Goal: Information Seeking & Learning: Learn about a topic

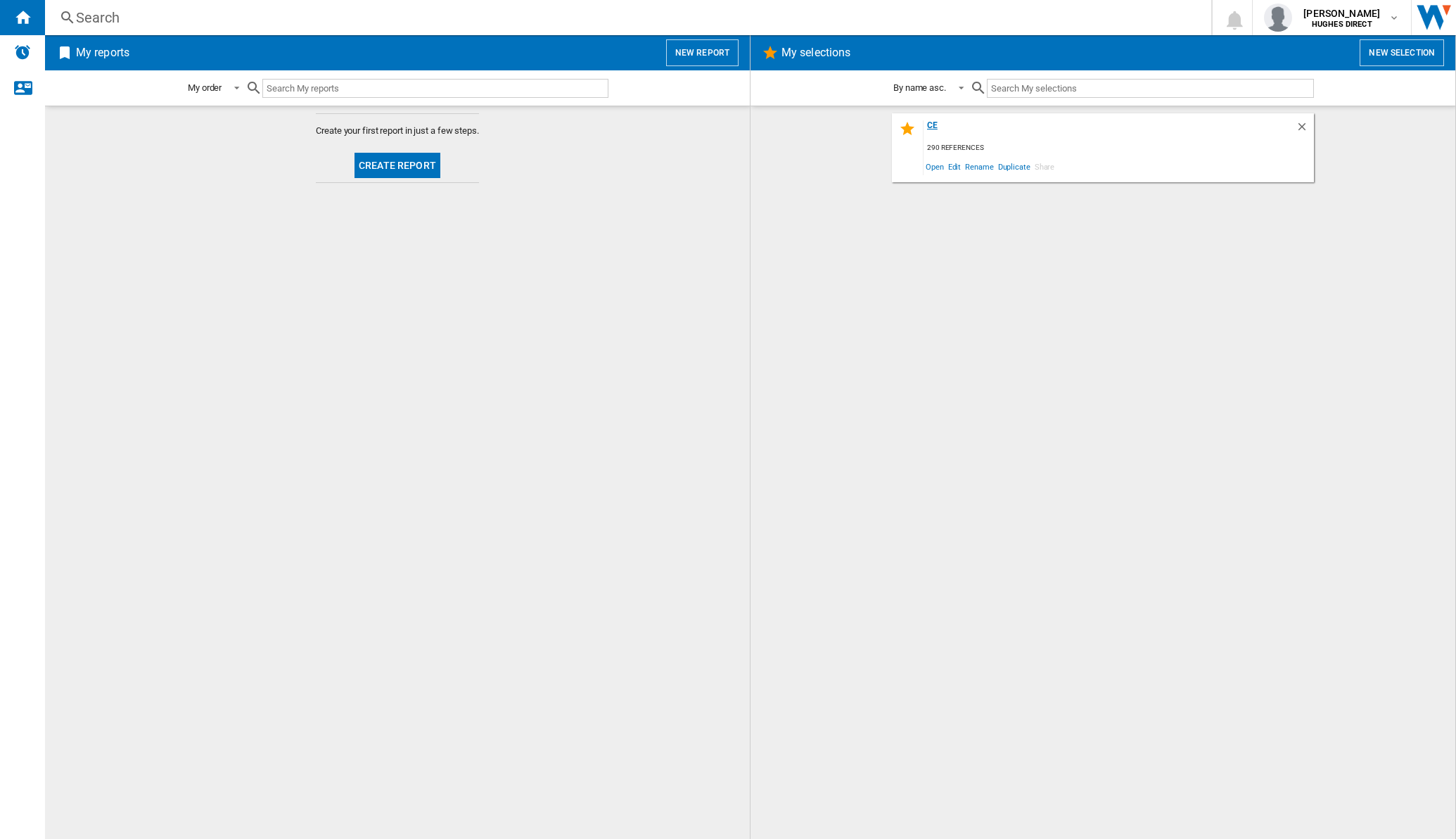
click at [933, 123] on div "ce" at bounding box center [1110, 130] width 372 height 19
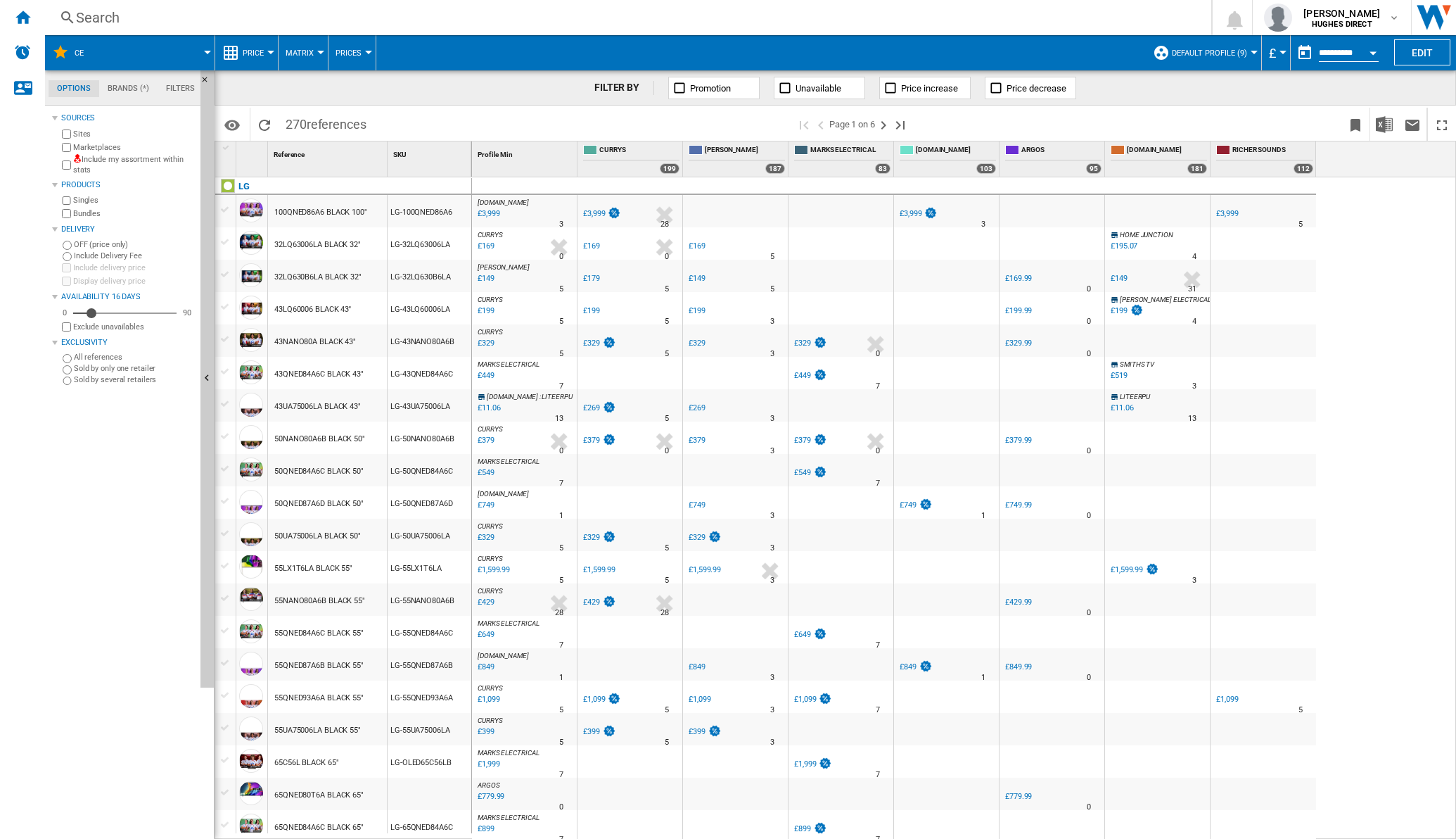
click at [60, 158] on div "Include my assortment within stats" at bounding box center [127, 165] width 135 height 22
click at [306, 50] on span "Matrix" at bounding box center [300, 54] width 28 height 9
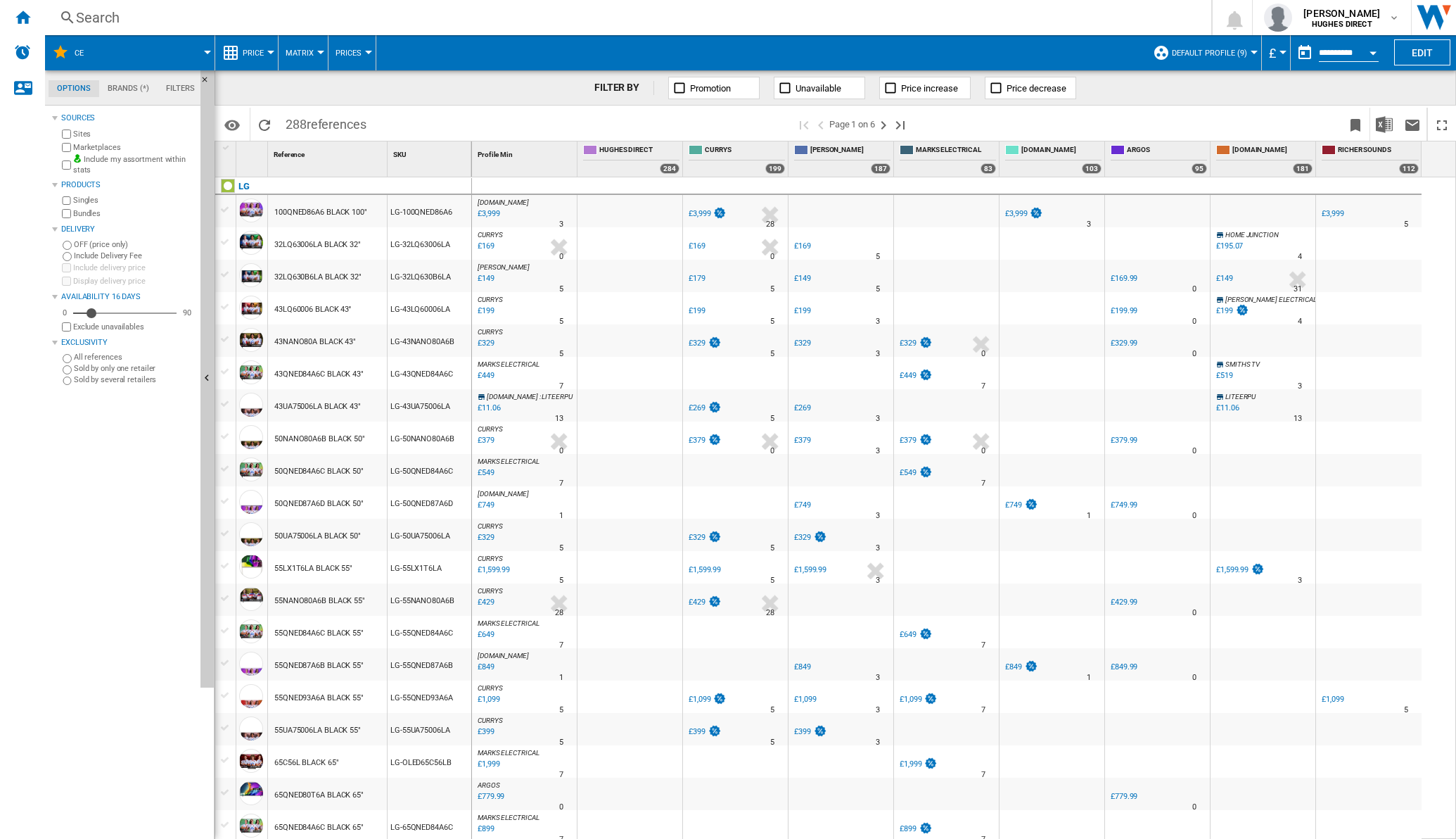
click at [310, 56] on span "Matrix" at bounding box center [300, 54] width 28 height 9
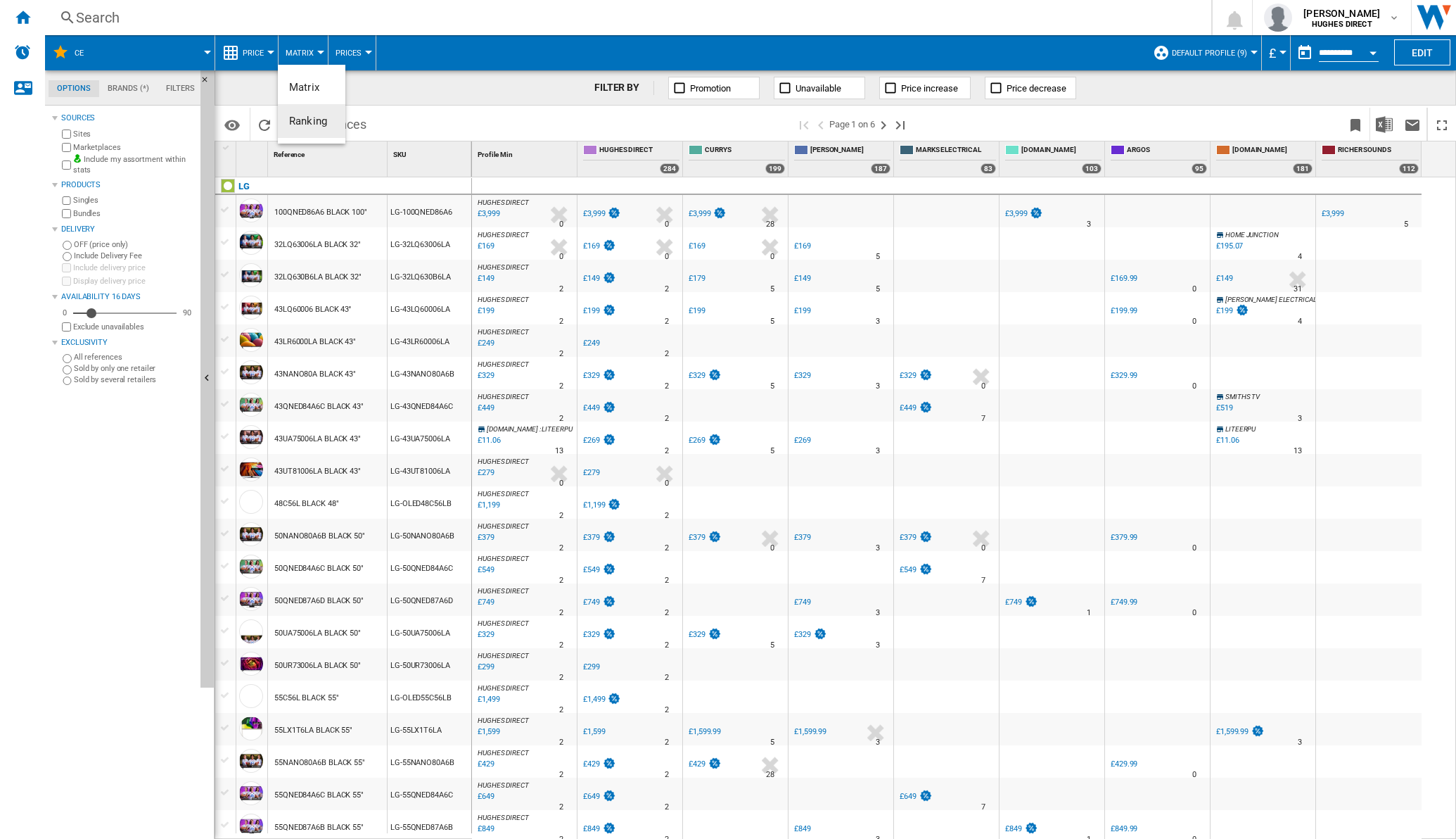
click at [316, 116] on span "Ranking" at bounding box center [308, 121] width 38 height 13
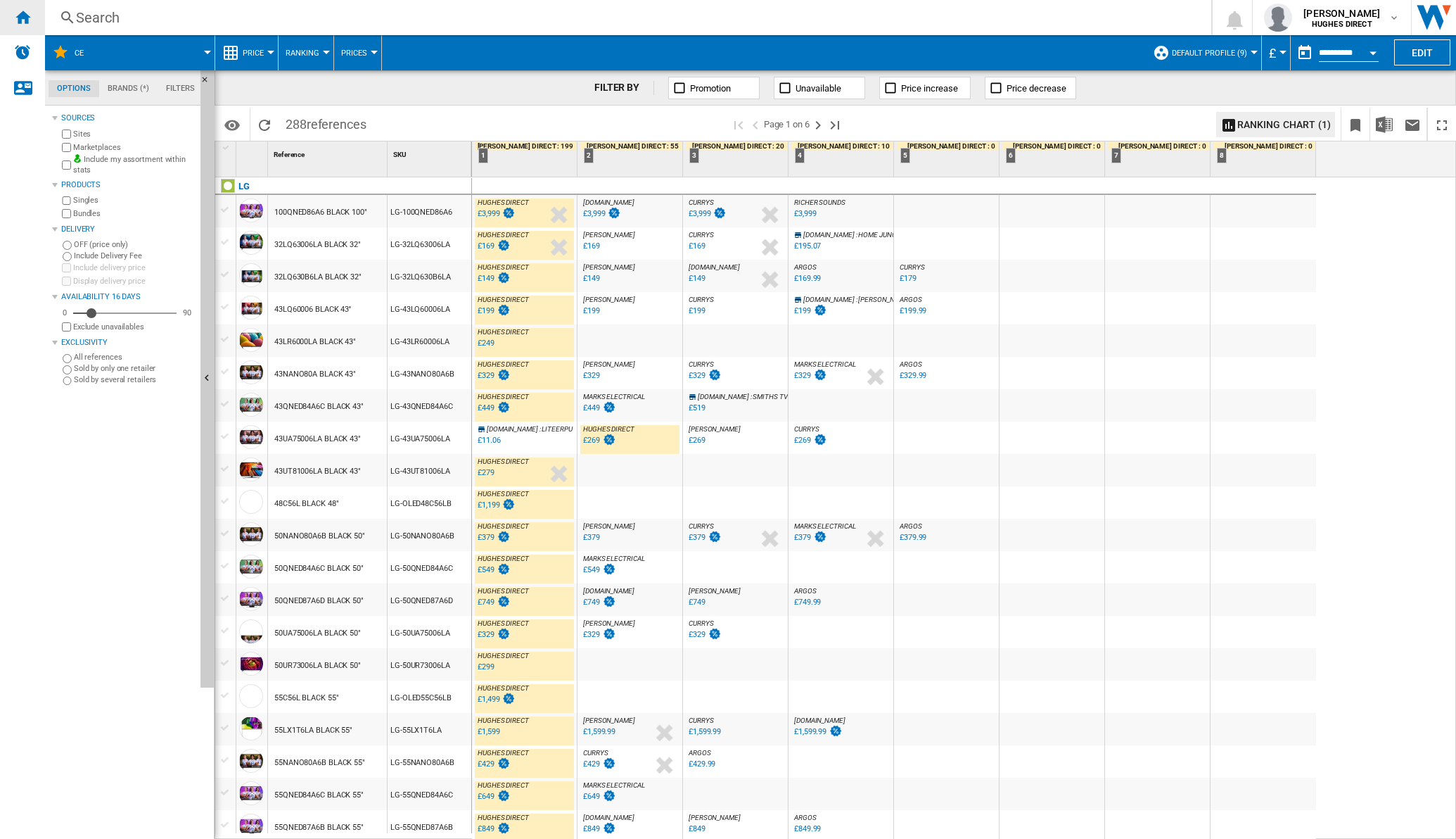
click at [15, 17] on ng-md-icon "Home" at bounding box center [22, 17] width 17 height 17
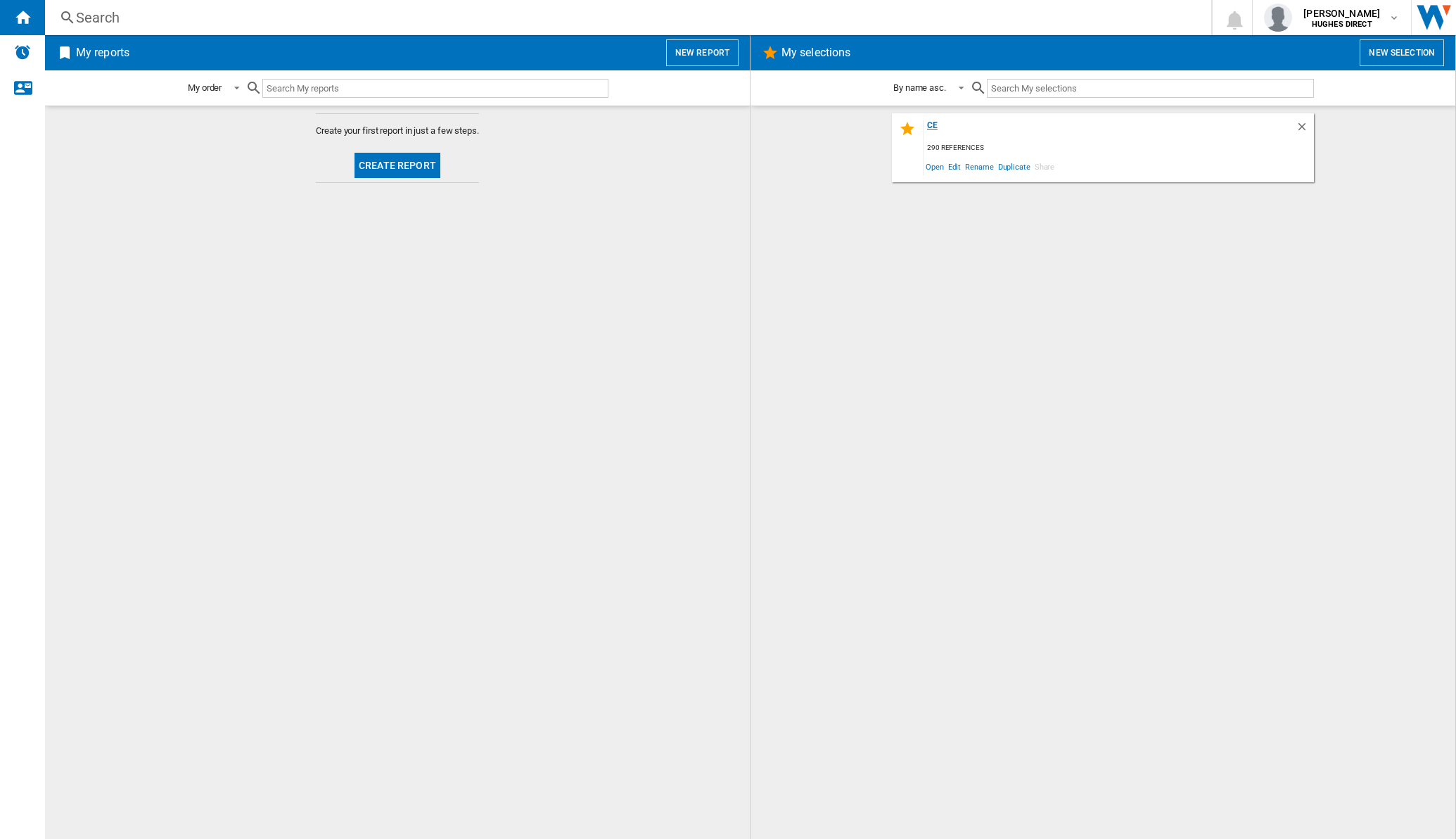
click at [932, 125] on div "ce" at bounding box center [1110, 130] width 372 height 19
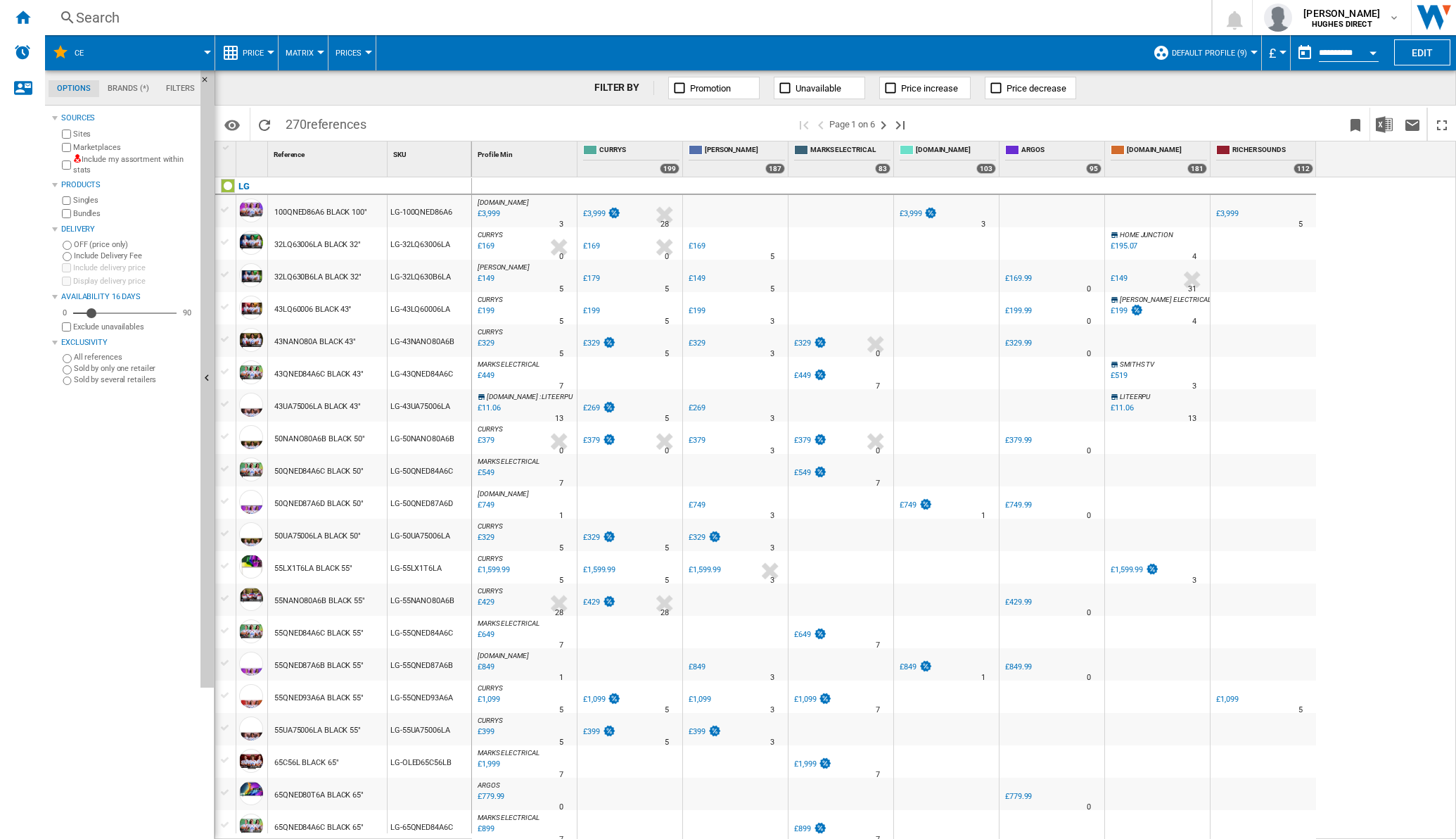
click at [74, 162] on label "Include my assortment within stats" at bounding box center [134, 165] width 122 height 22
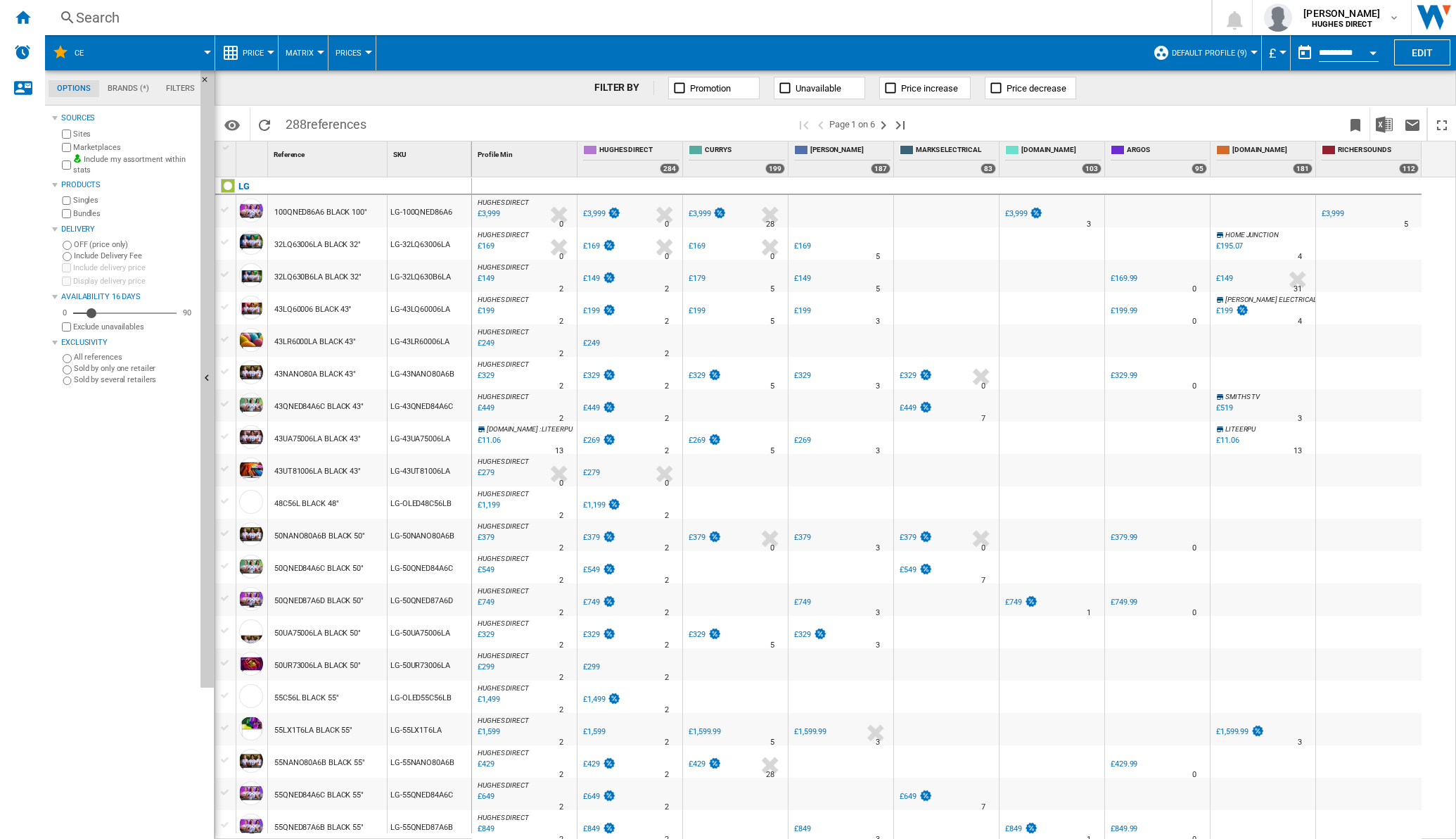
click at [311, 54] on span "Matrix" at bounding box center [300, 54] width 28 height 9
click at [302, 115] on span "Ranking" at bounding box center [308, 121] width 38 height 13
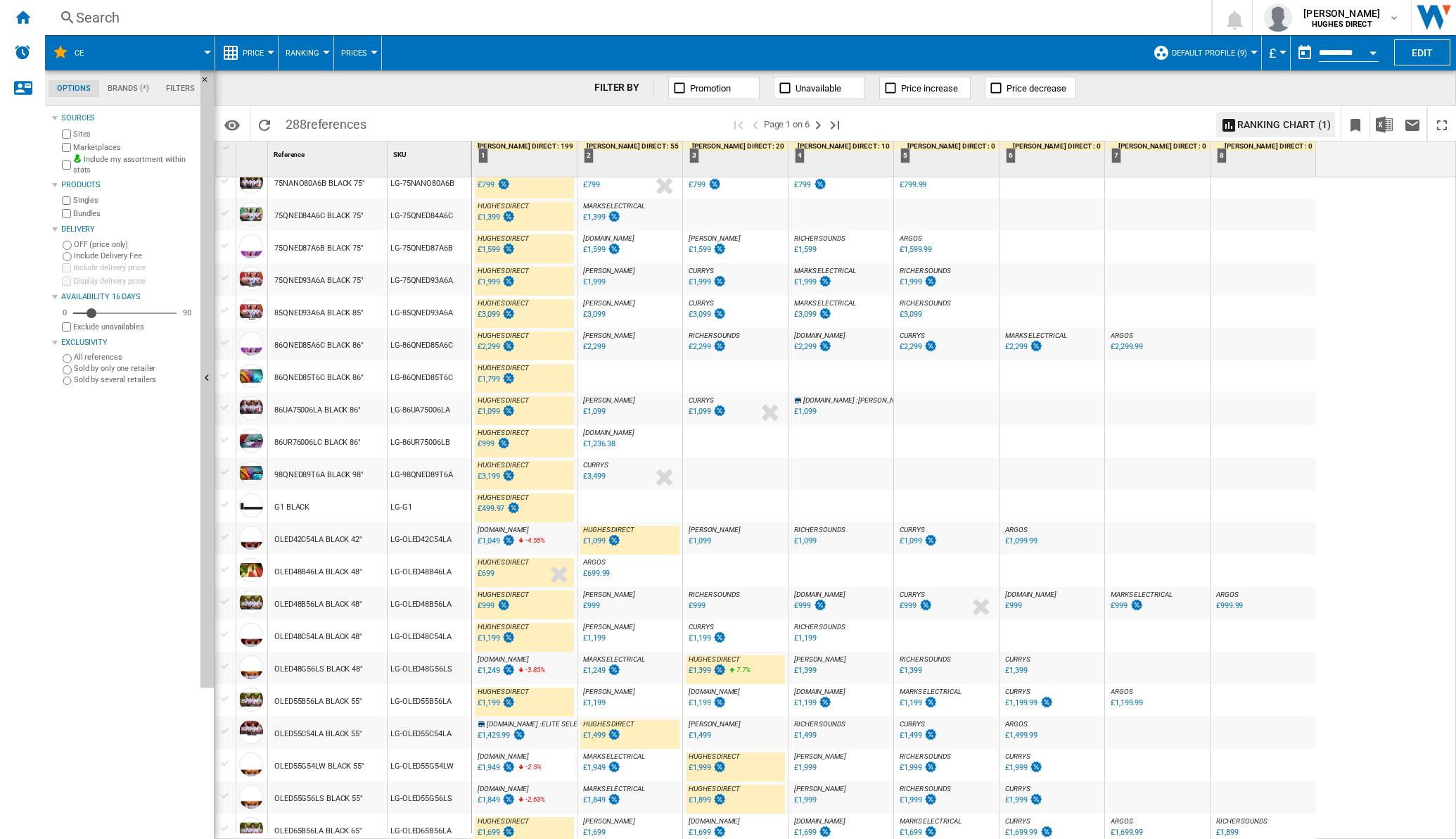
scroll to position [972, 0]
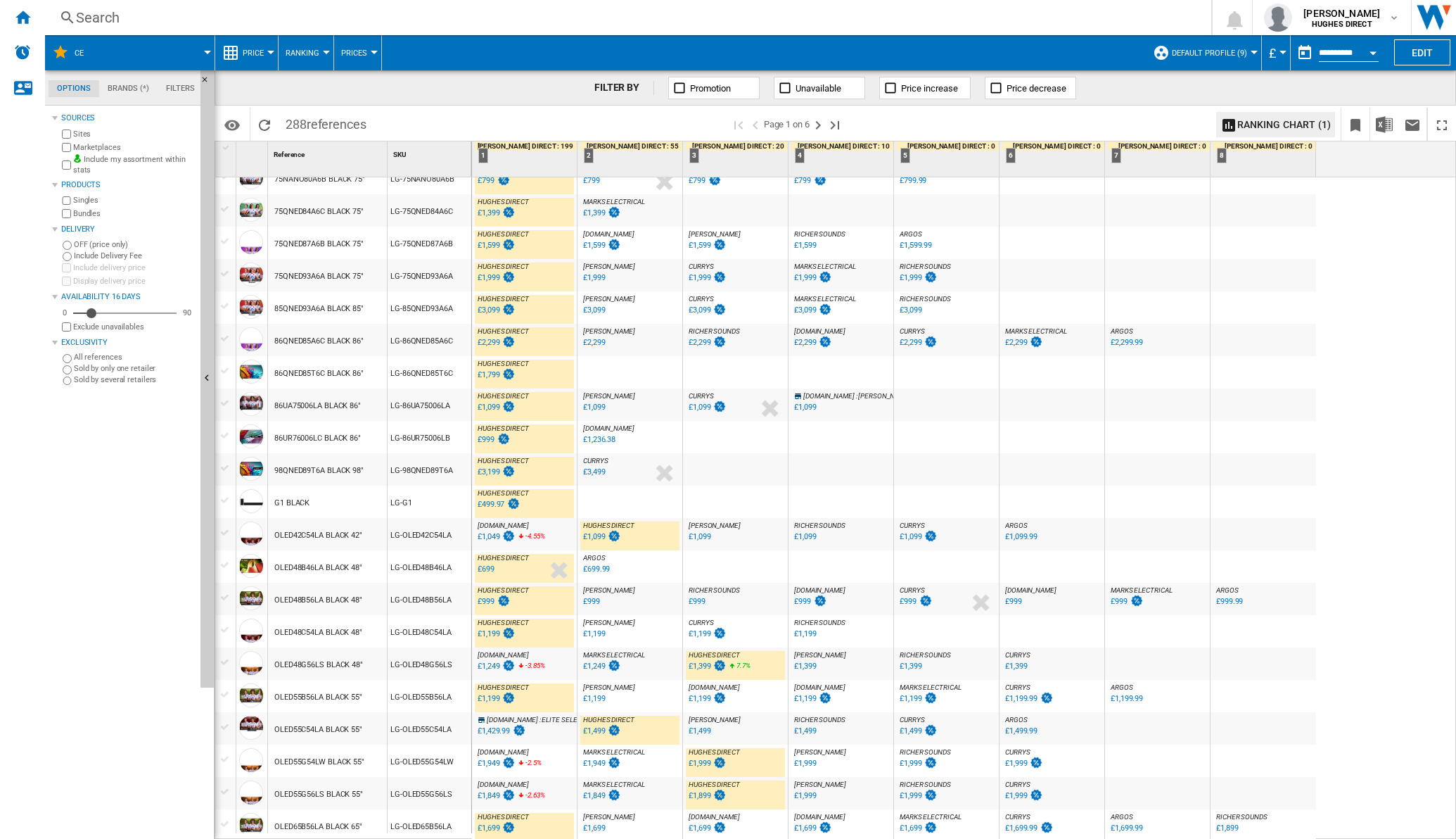
click at [598, 663] on div "£1,249" at bounding box center [595, 666] width 22 height 9
click at [597, 662] on div "£1,249" at bounding box center [595, 666] width 22 height 9
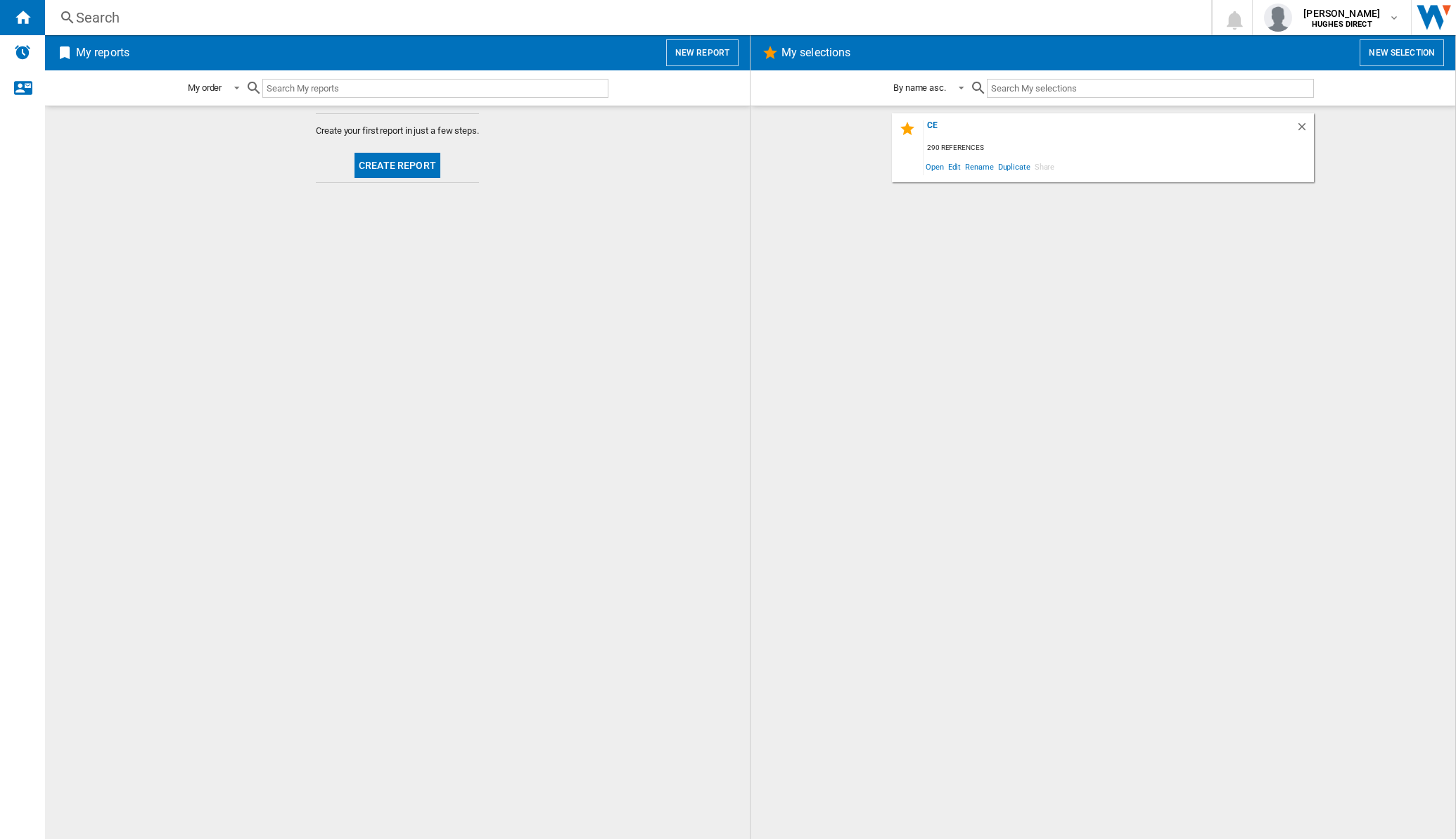
click at [933, 113] on md-content "[DATE] references Open Edit Rename Duplicate Share" at bounding box center [1102, 472] width 705 height 733
click at [930, 123] on div "ce" at bounding box center [1110, 130] width 372 height 19
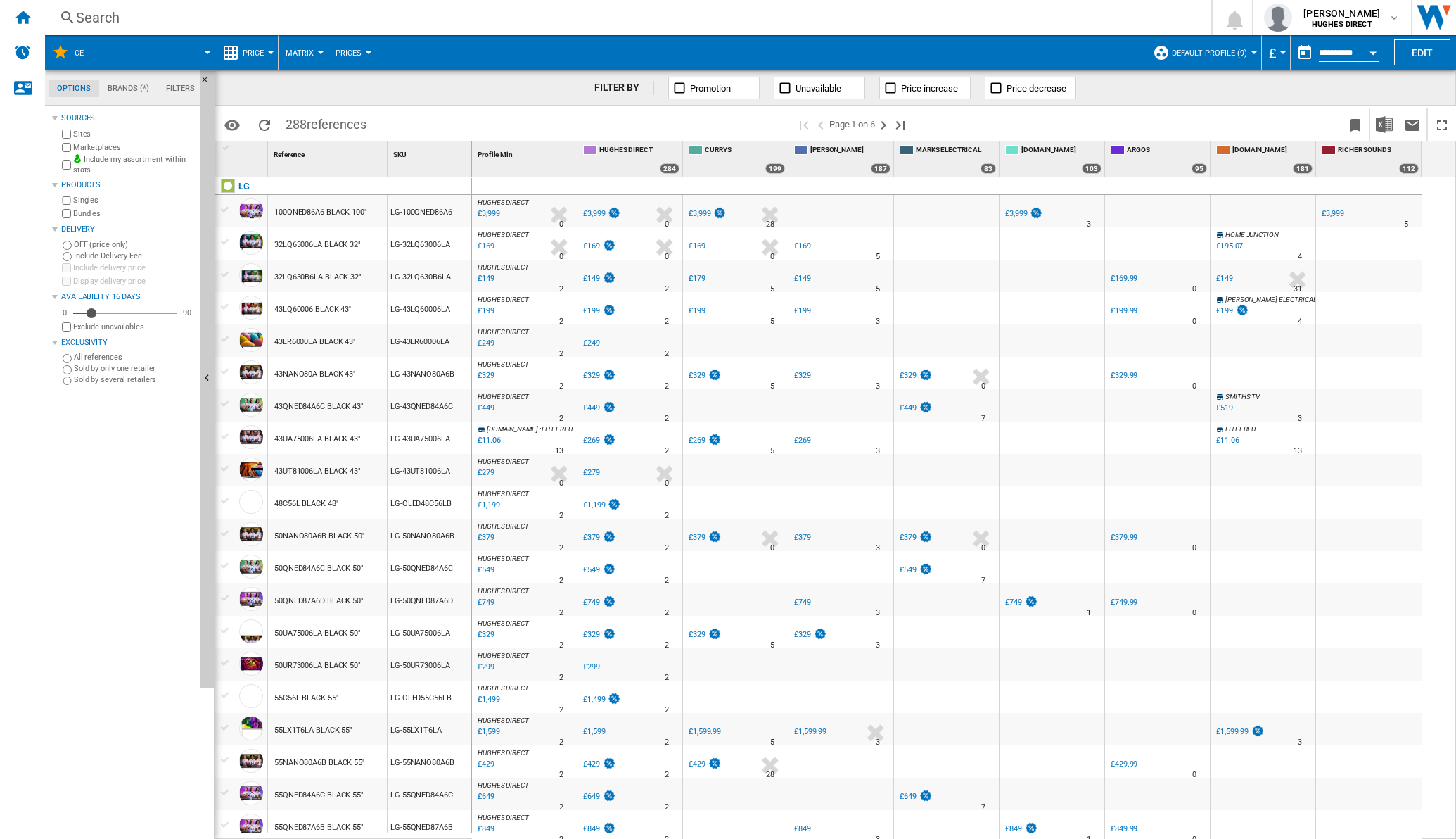
click at [314, 56] on button "Matrix" at bounding box center [303, 53] width 35 height 35
click at [292, 127] on button "Ranking" at bounding box center [312, 121] width 68 height 34
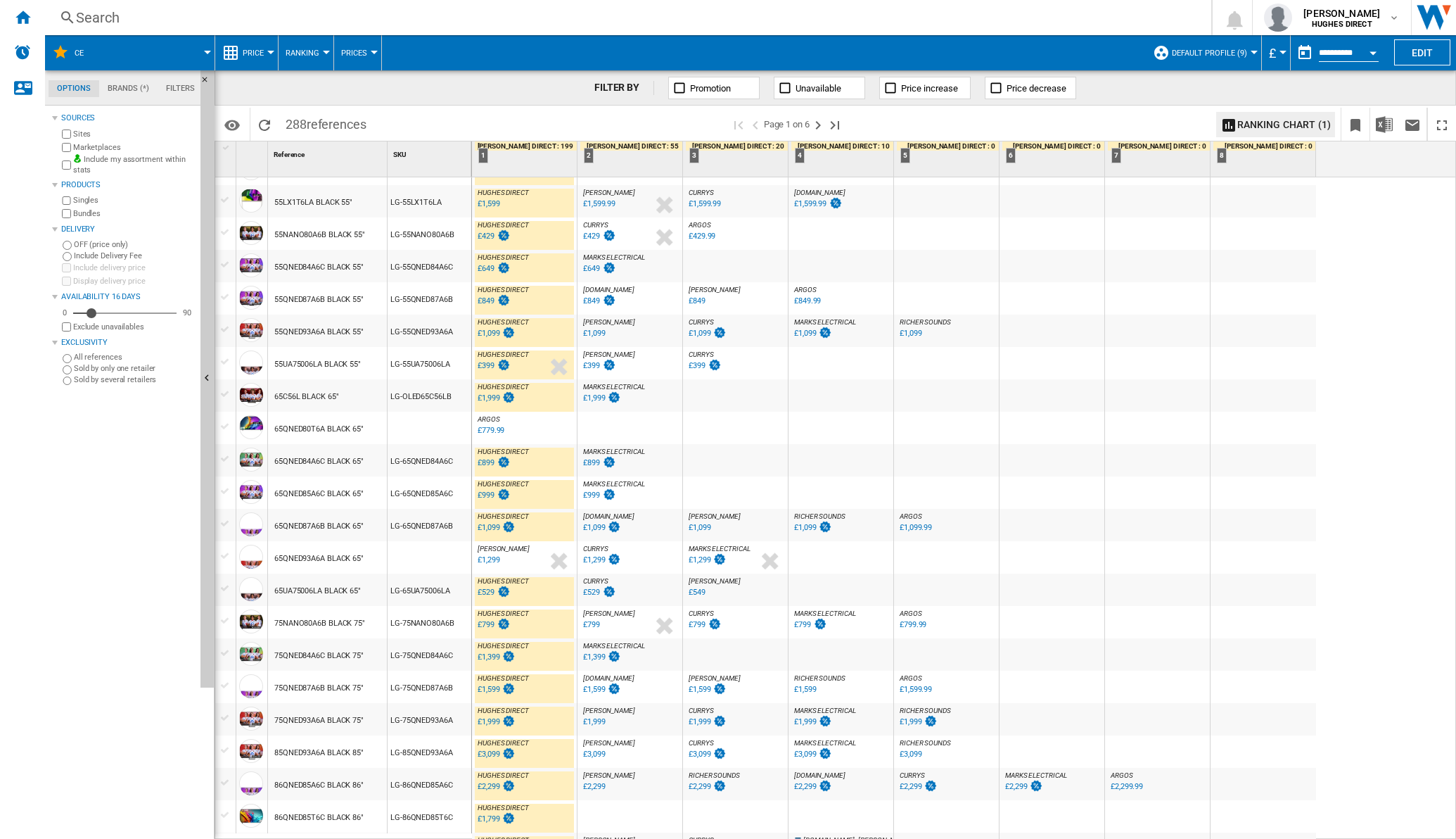
scroll to position [972, 0]
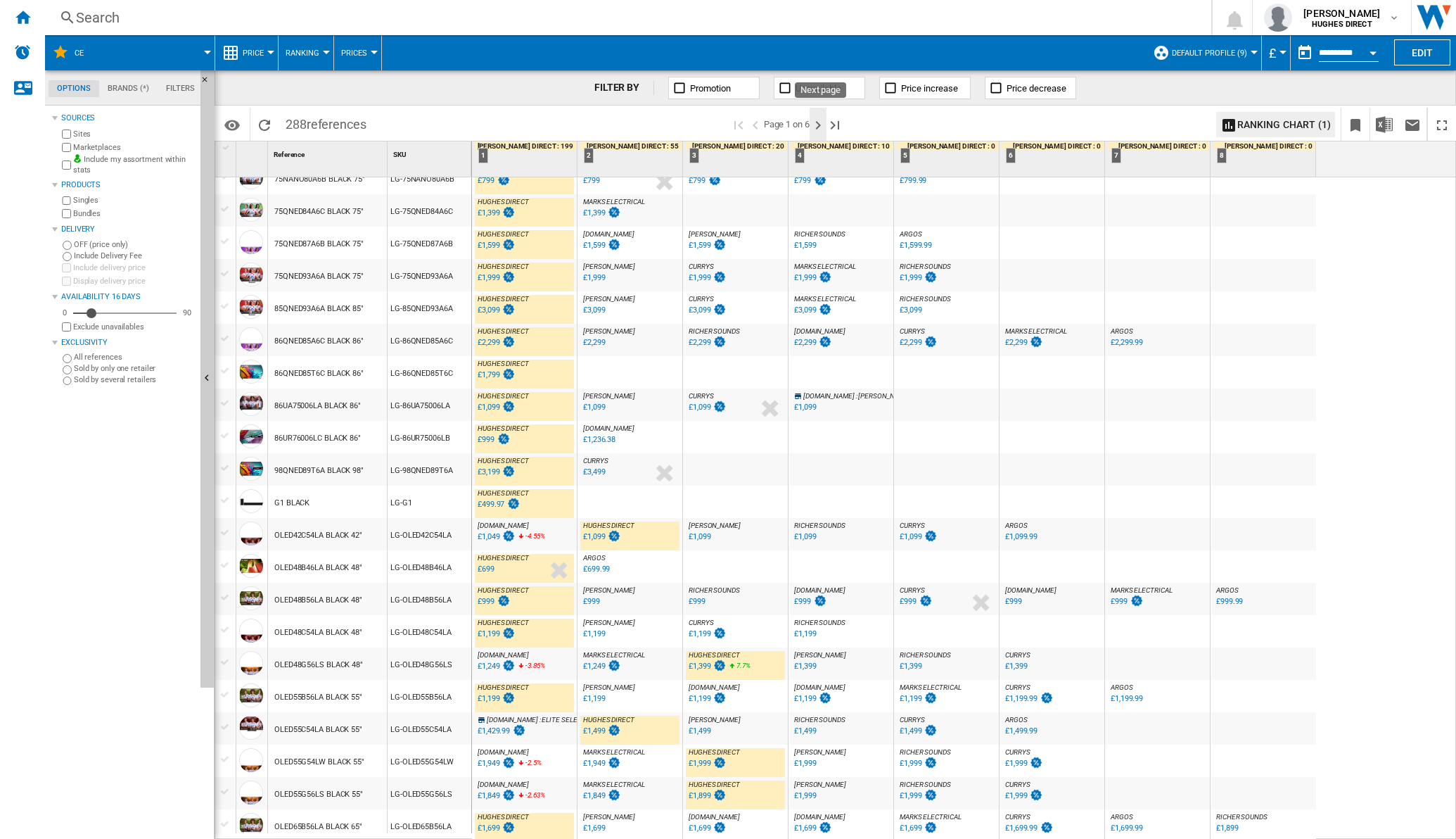
click at [824, 127] on ng-md-icon "Next page" at bounding box center [817, 124] width 17 height 17
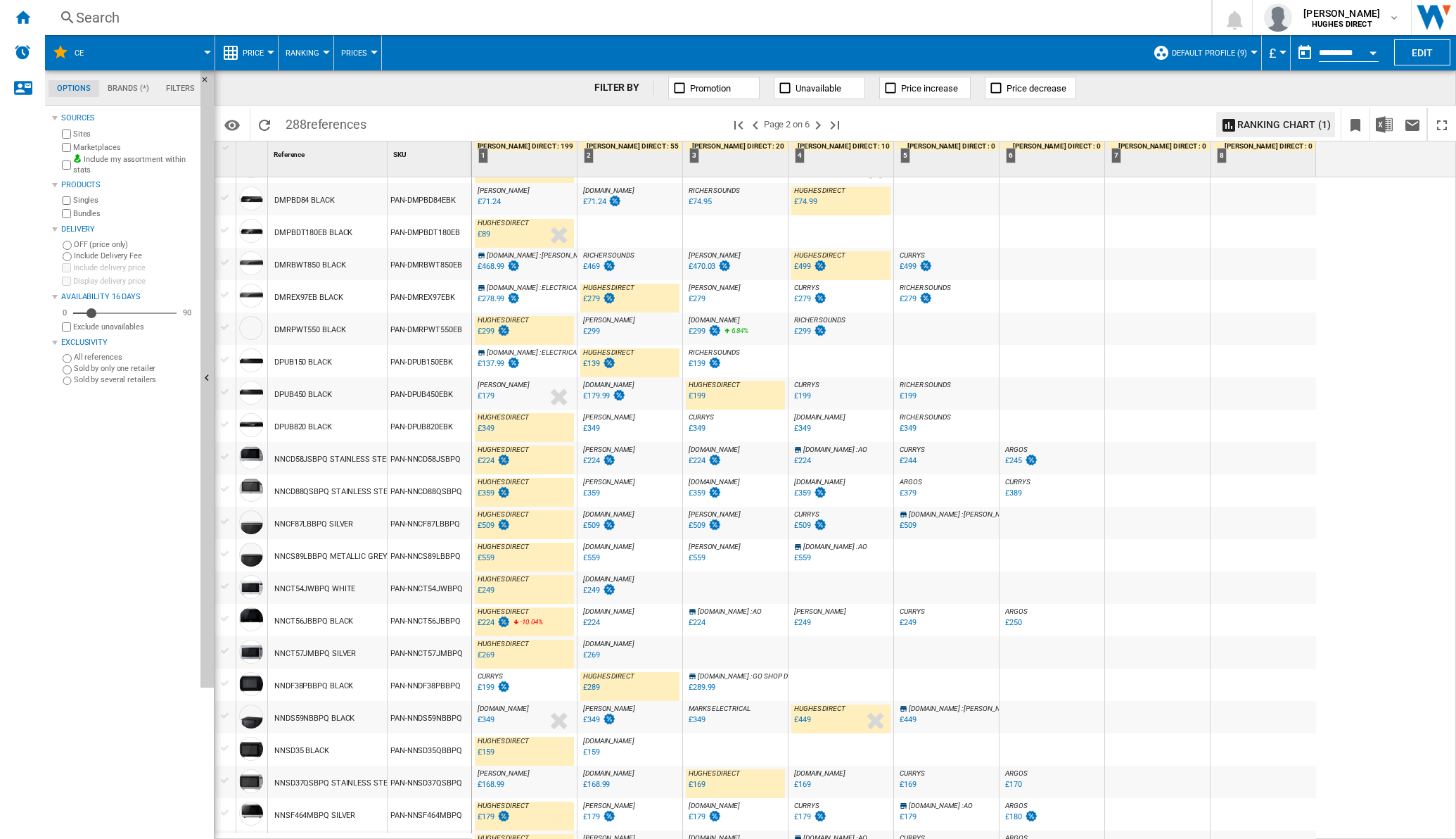
scroll to position [989, 0]
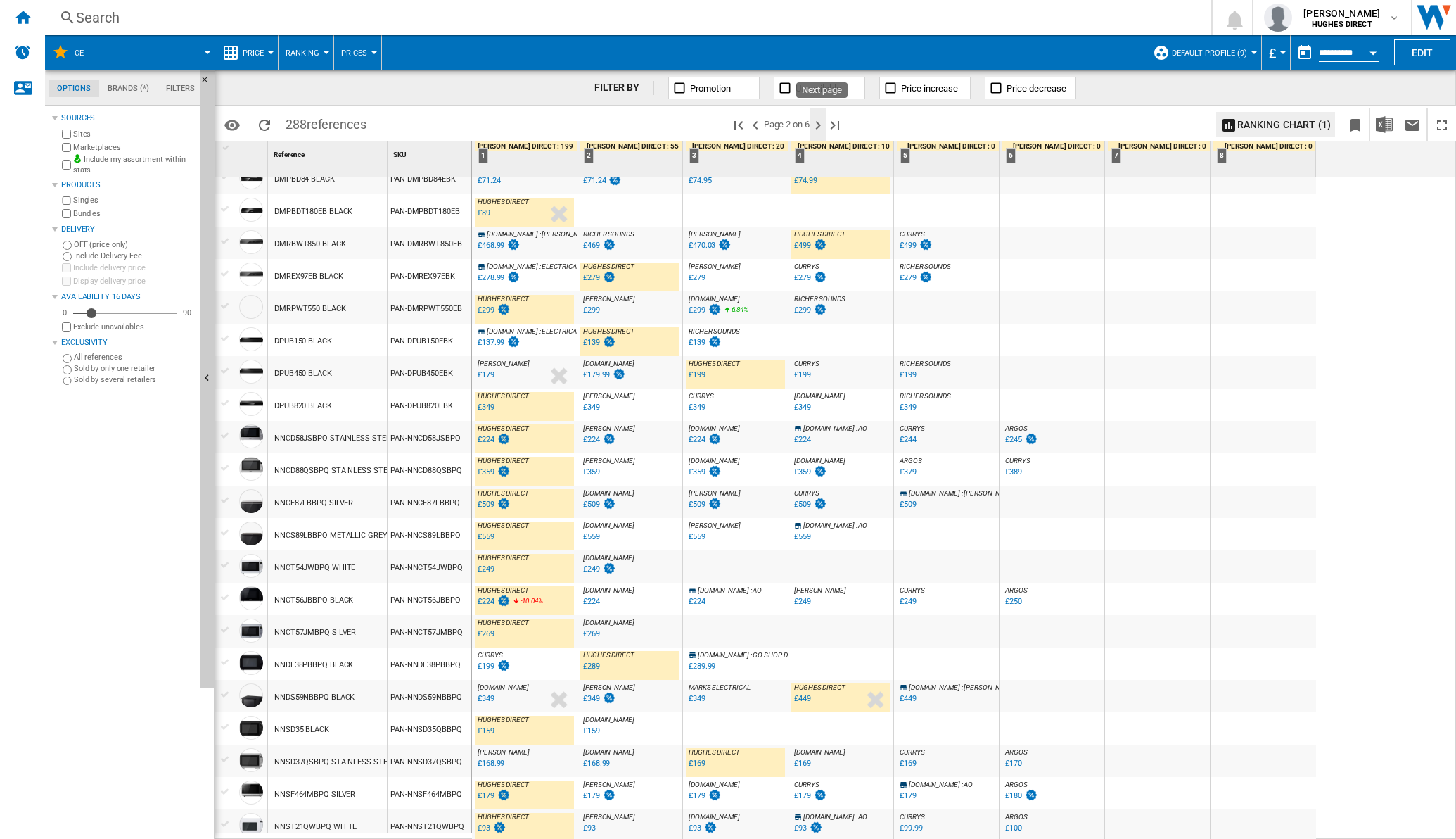
click at [820, 121] on ng-md-icon "Next page" at bounding box center [817, 124] width 17 height 17
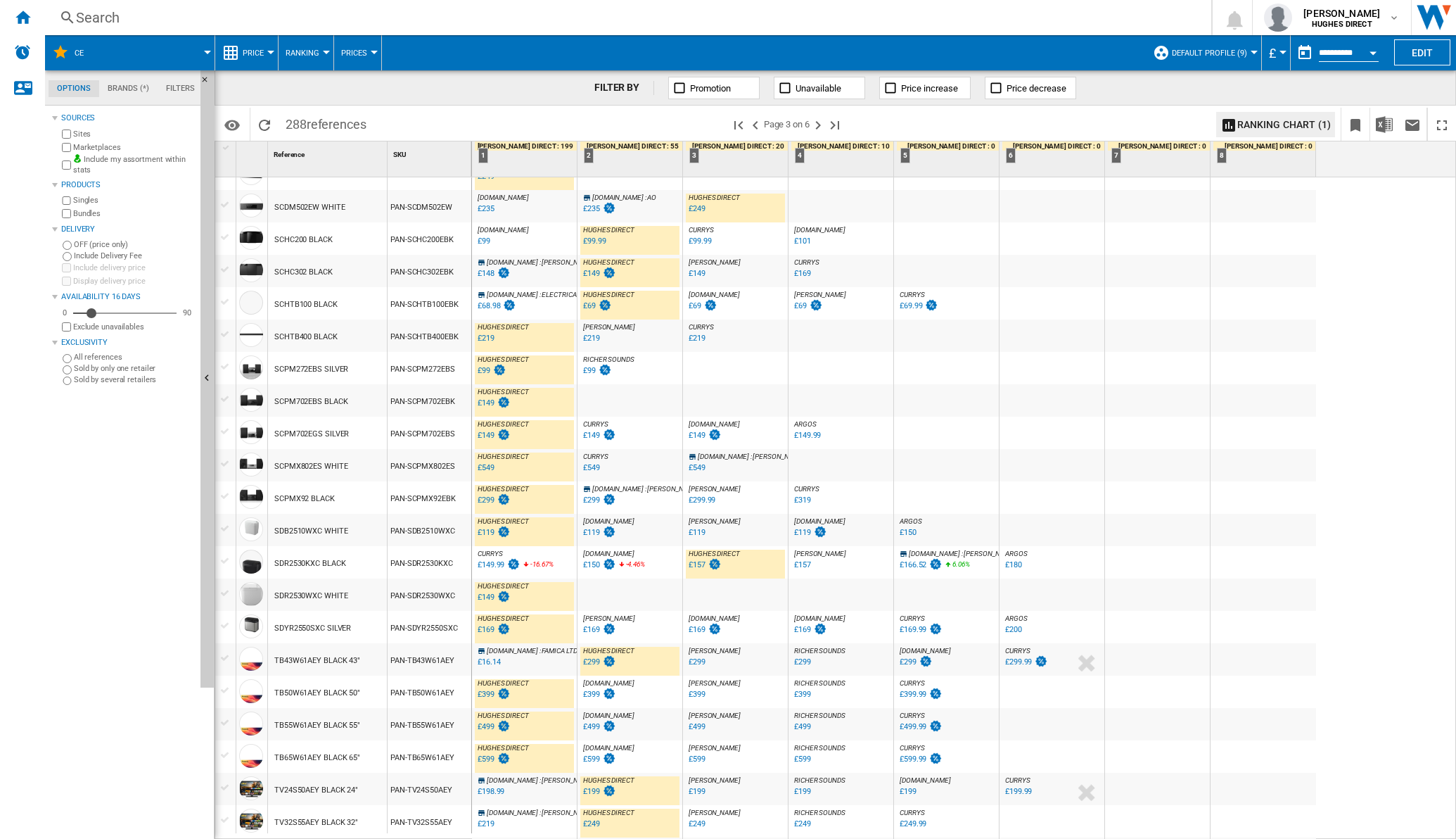
scroll to position [351, 0]
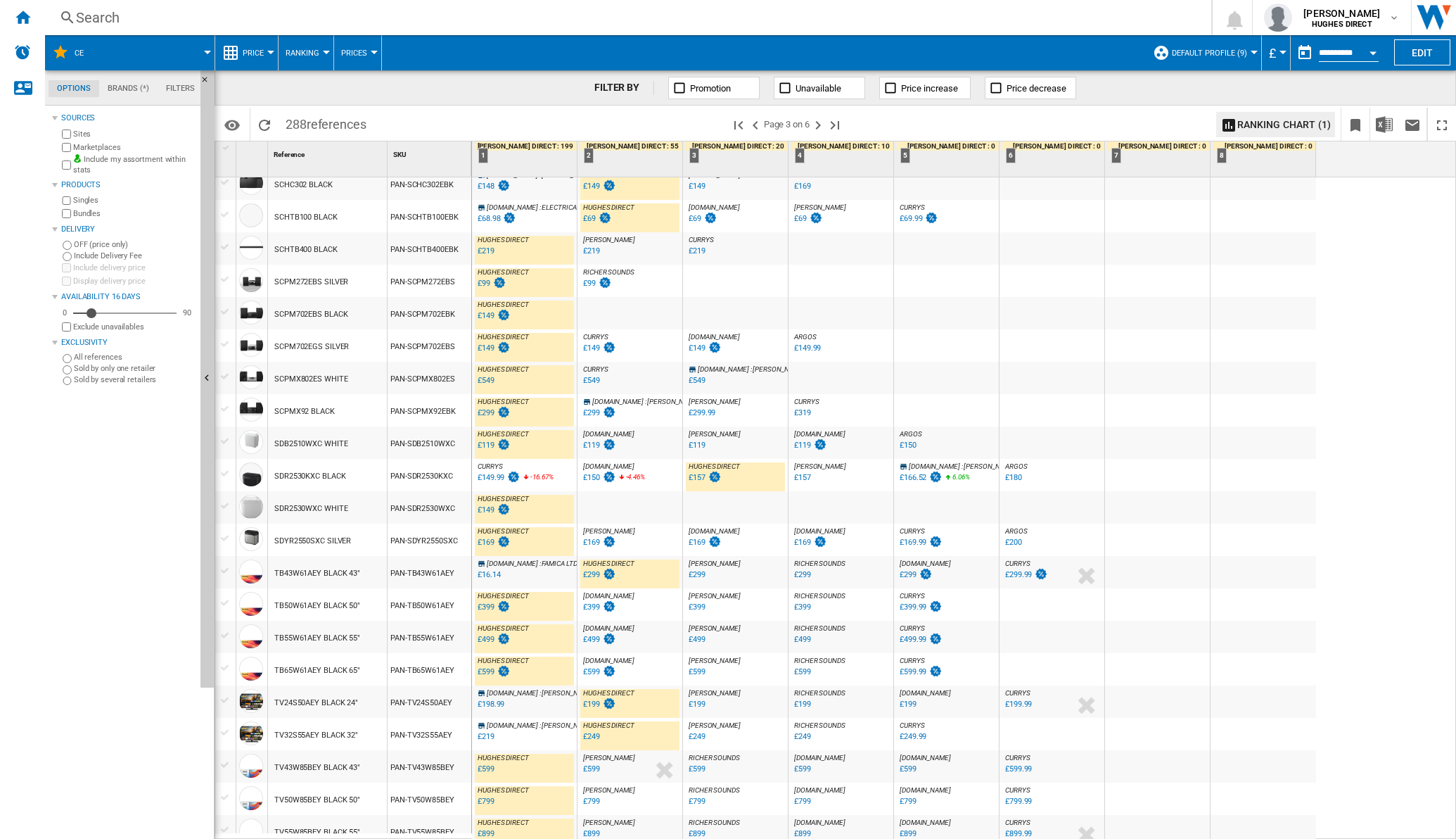
click at [496, 471] on div "£149.99" at bounding box center [498, 478] width 45 height 14
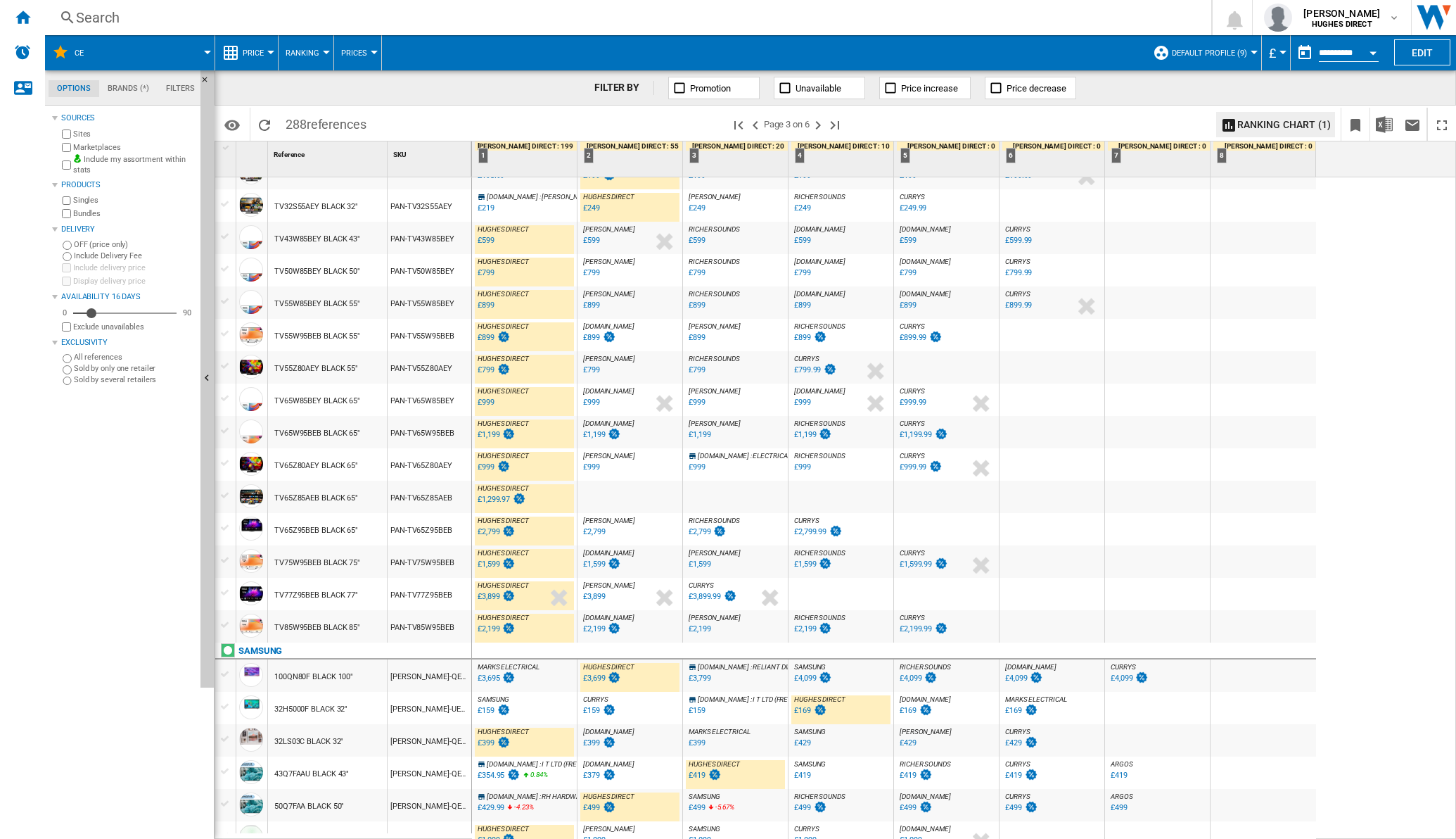
scroll to position [989, 0]
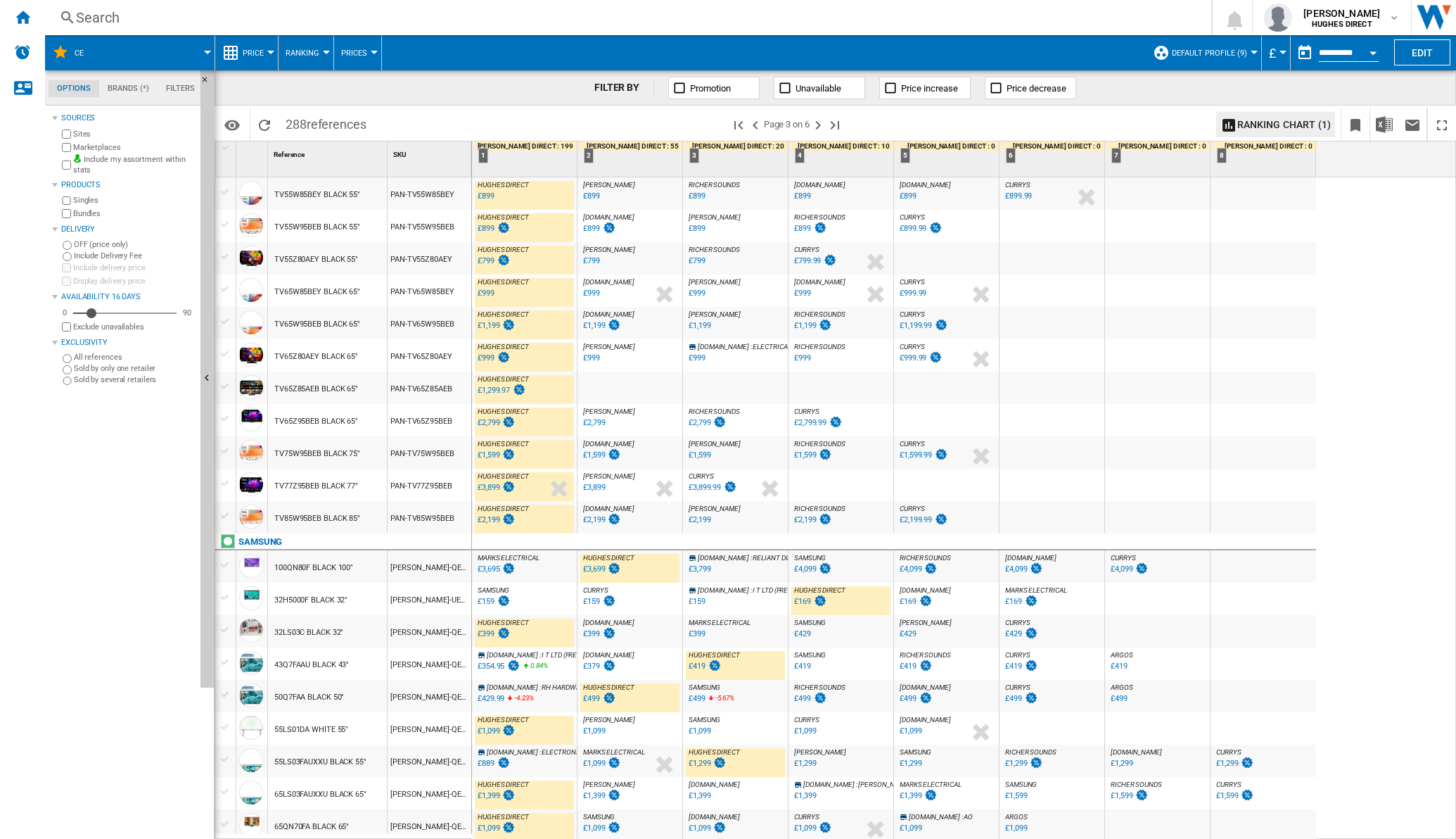
click at [495, 567] on div "£3,695" at bounding box center [489, 569] width 22 height 9
click at [907, 793] on div "£1,399" at bounding box center [911, 796] width 22 height 9
